Goal: Information Seeking & Learning: Learn about a topic

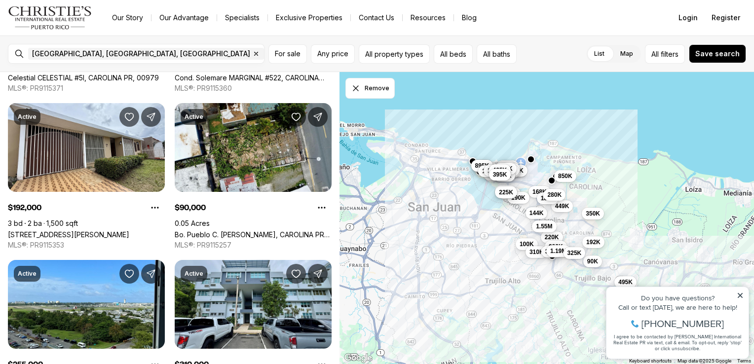
scroll to position [320, 0]
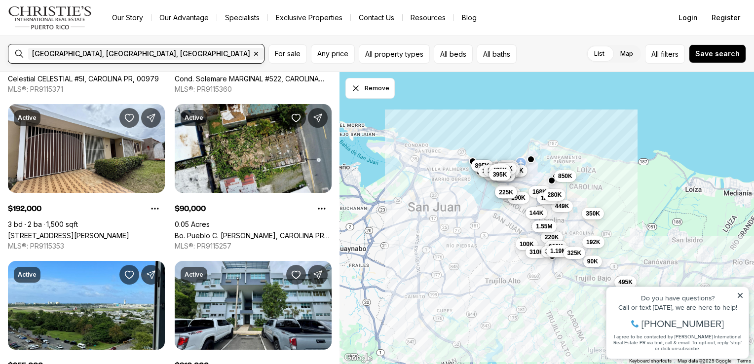
click at [266, 56] on input "text" at bounding box center [301, 54] width 70 height 12
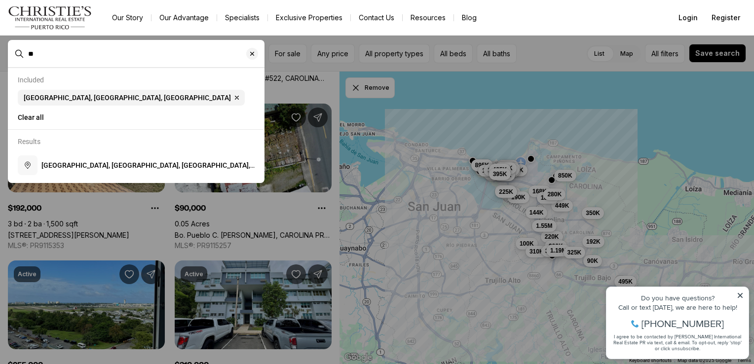
type input "*"
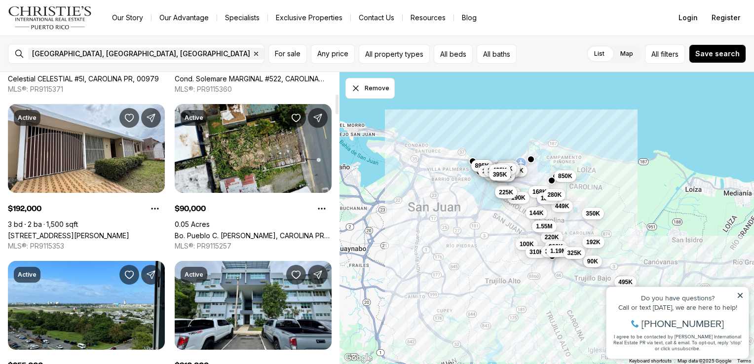
scroll to position [0, 0]
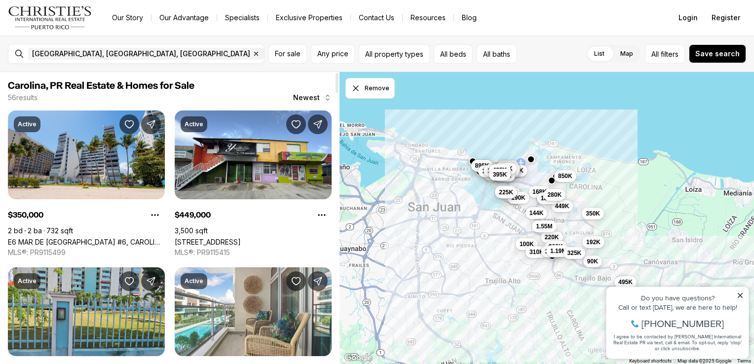
drag, startPoint x: 336, startPoint y: 103, endPoint x: 343, endPoint y: 60, distance: 43.4
click at [338, 73] on div at bounding box center [336, 83] width 3 height 20
click at [311, 46] on button "Any price" at bounding box center [333, 53] width 44 height 19
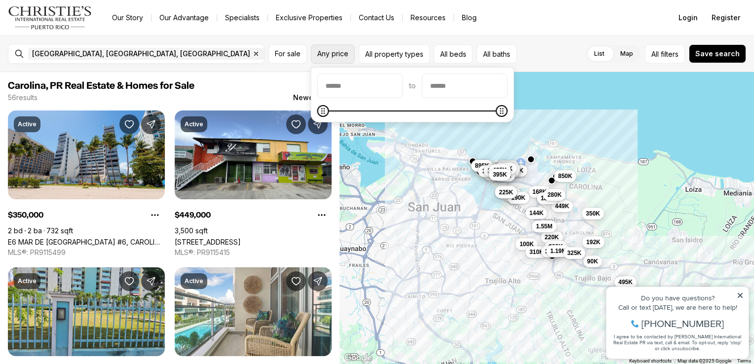
click at [325, 48] on button "Any price" at bounding box center [333, 53] width 44 height 19
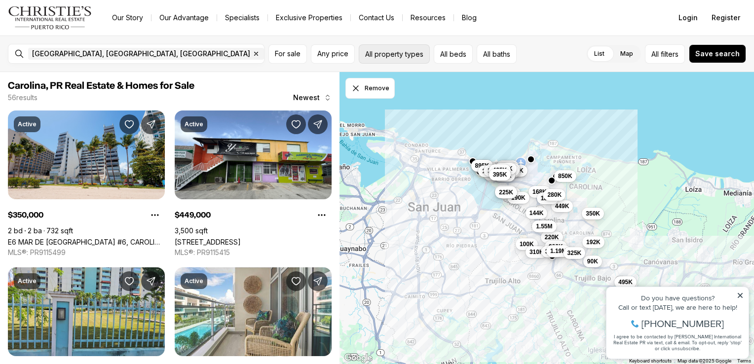
click at [402, 58] on button "All property types" at bounding box center [394, 53] width 71 height 19
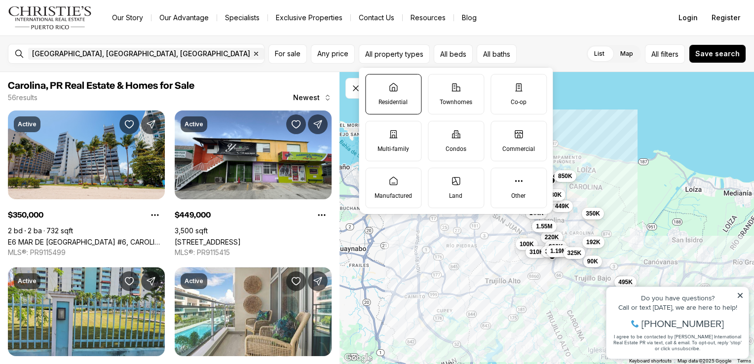
click at [396, 95] on label "Residential" at bounding box center [393, 94] width 56 height 40
click at [375, 84] on button "Residential" at bounding box center [371, 79] width 10 height 10
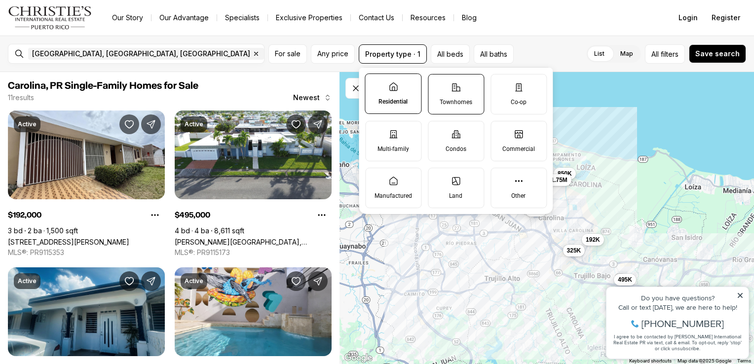
click at [460, 100] on p "Townhomes" at bounding box center [455, 102] width 33 height 8
click at [438, 84] on button "Townhomes" at bounding box center [433, 79] width 10 height 10
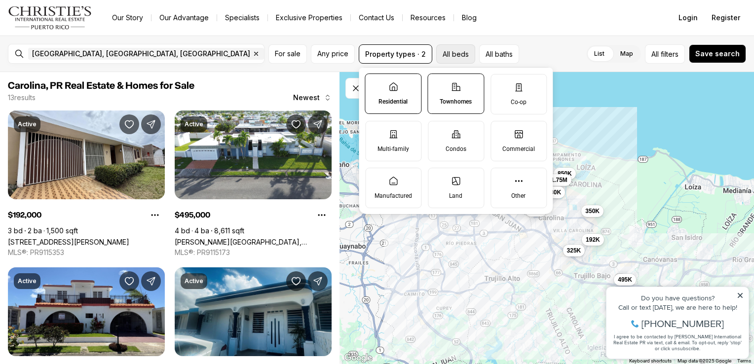
click at [450, 57] on button "All beds" at bounding box center [455, 53] width 39 height 19
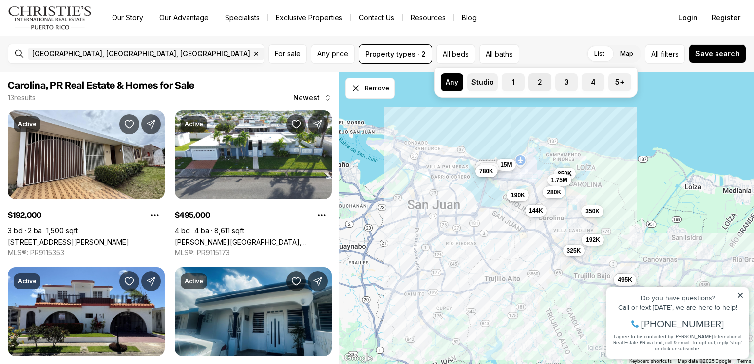
click at [547, 84] on label "2" at bounding box center [539, 82] width 23 height 18
click at [538, 83] on button "2" at bounding box center [533, 78] width 10 height 10
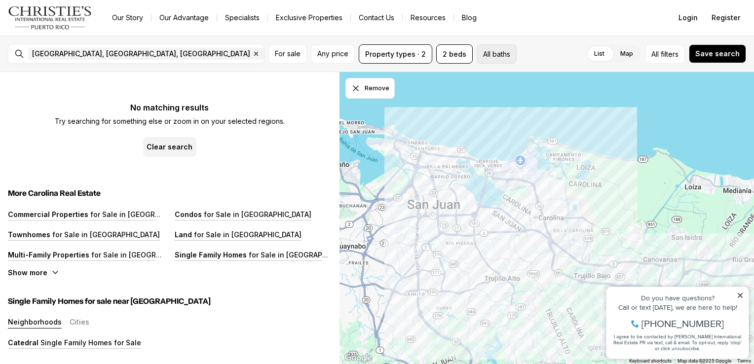
click at [486, 56] on button "All baths" at bounding box center [496, 53] width 40 height 19
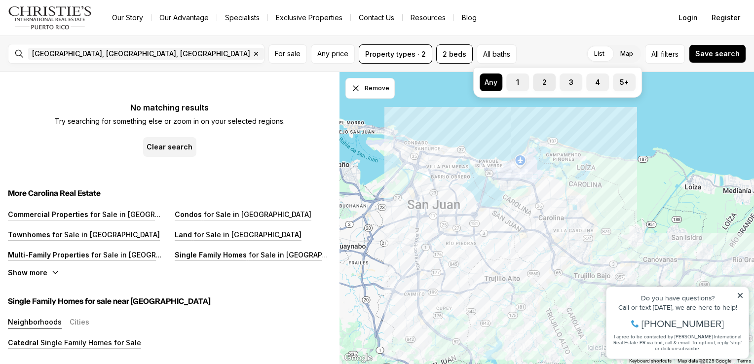
click at [550, 82] on label "2" at bounding box center [544, 82] width 23 height 18
click at [543, 82] on button "2" at bounding box center [538, 78] width 10 height 10
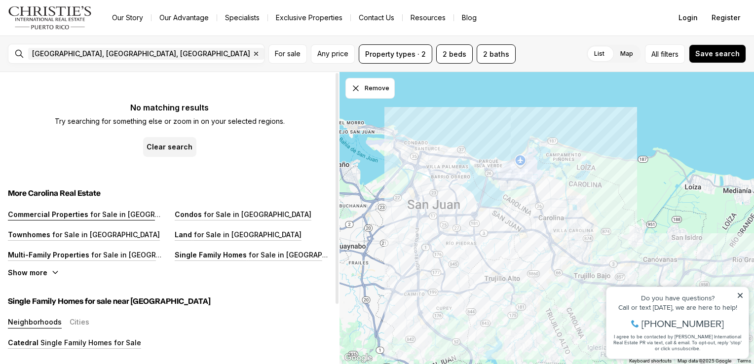
click at [139, 218] on p "for Sale in [GEOGRAPHIC_DATA]" at bounding box center [143, 214] width 110 height 8
